Goal: Task Accomplishment & Management: Manage account settings

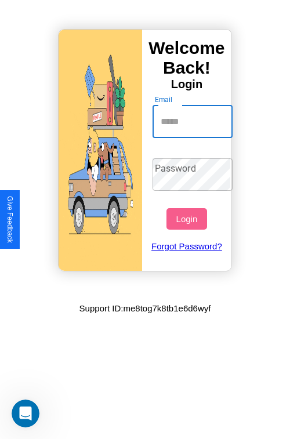
click at [194, 121] on input "Email" at bounding box center [193, 122] width 81 height 32
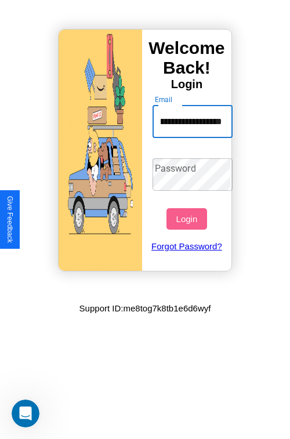
scroll to position [0, 46]
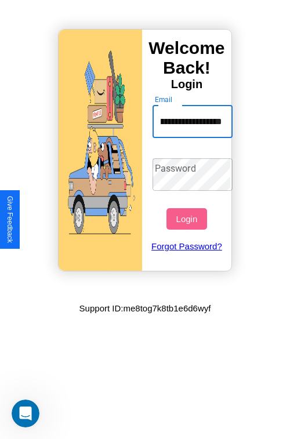
type input "**********"
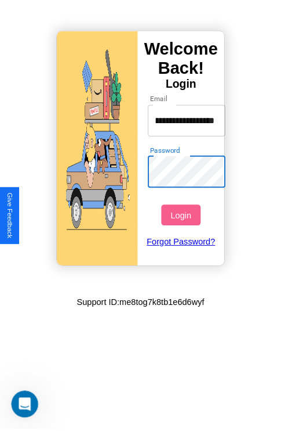
scroll to position [0, 0]
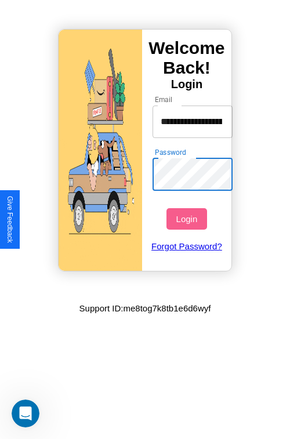
click at [188, 219] on button "Login" at bounding box center [187, 218] width 40 height 21
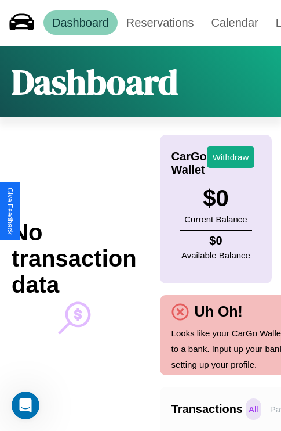
scroll to position [0, 82]
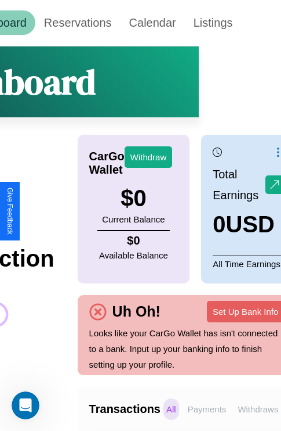
click at [258, 408] on p "Withdraws" at bounding box center [258, 408] width 46 height 21
click at [207, 408] on p "Payments" at bounding box center [207, 408] width 45 height 21
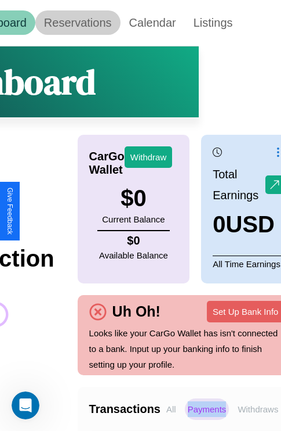
click at [78, 23] on link "Reservations" at bounding box center [77, 22] width 85 height 24
